Goal: Find contact information: Find contact information

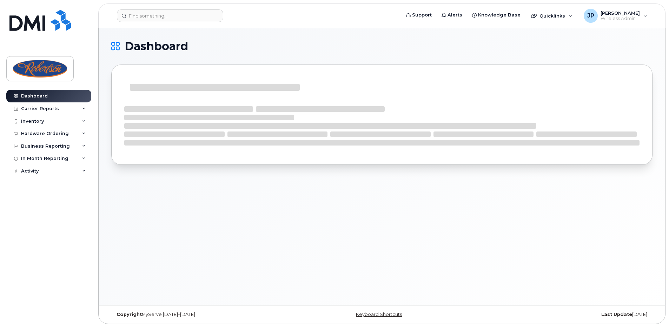
click at [192, 23] on header "Support Alerts Knowledge Base Quicklinks Suspend / Cancel Device Change SIM Car…" at bounding box center [381, 16] width 567 height 25
click at [180, 20] on input at bounding box center [170, 15] width 106 height 13
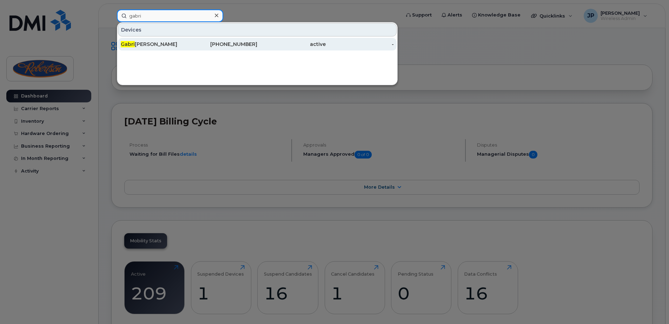
type input "gabri"
click at [196, 46] on div "[PHONE_NUMBER]" at bounding box center [223, 44] width 68 height 7
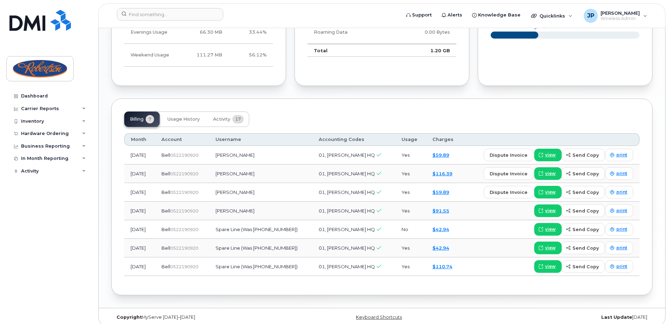
scroll to position [469, 0]
